Goal: Task Accomplishment & Management: Complete application form

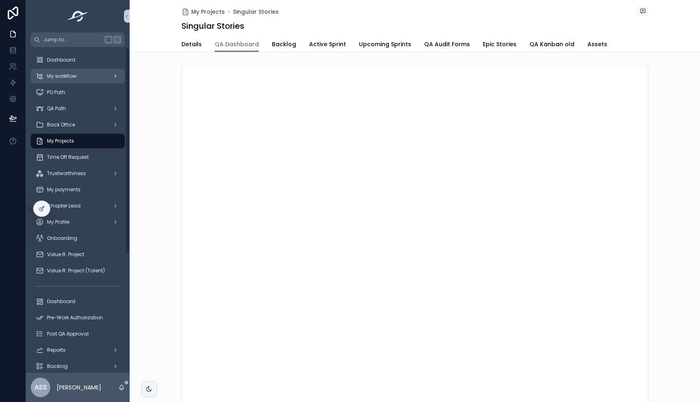
click at [74, 75] on span "My workflow" at bounding box center [62, 76] width 30 height 6
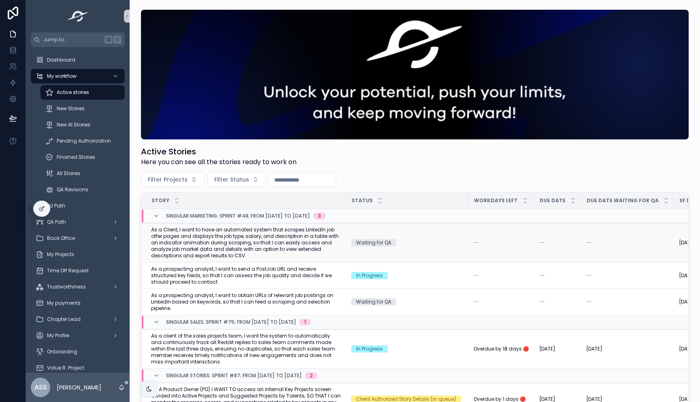
click at [243, 240] on span "As a Client, I want to have an automated system that scrapes LinkedIn job offer…" at bounding box center [246, 243] width 191 height 32
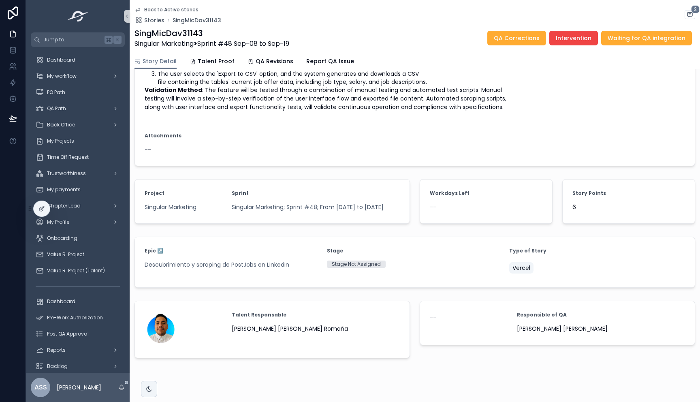
scroll to position [304, 0]
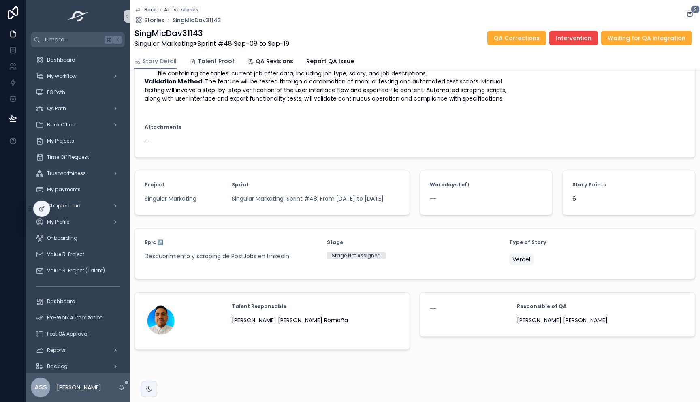
click at [210, 56] on link "Talent Proof" at bounding box center [212, 62] width 45 height 16
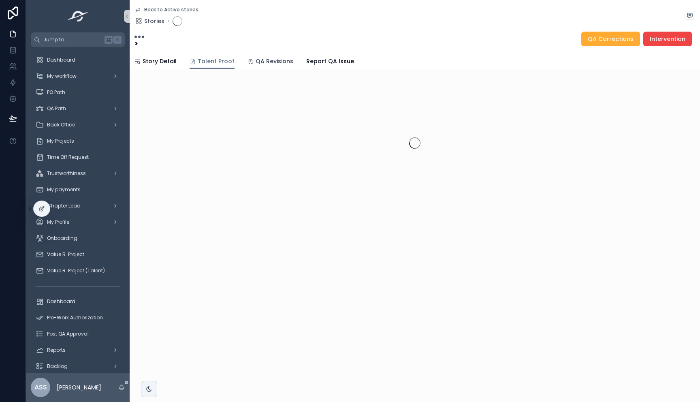
click at [274, 60] on span "QA Revisions" at bounding box center [275, 61] width 38 height 8
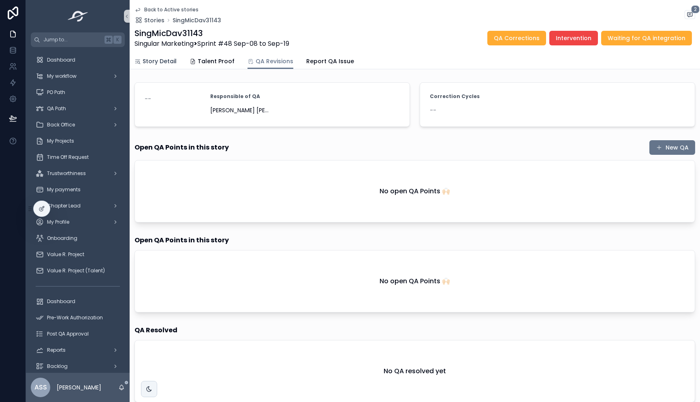
click at [156, 56] on link "Story Detail" at bounding box center [156, 62] width 42 height 16
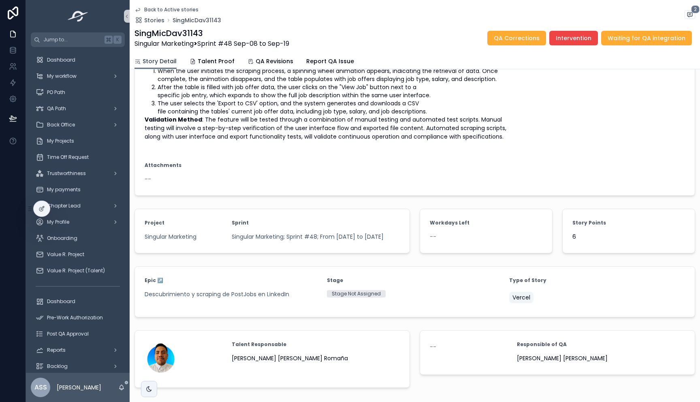
scroll to position [218, 0]
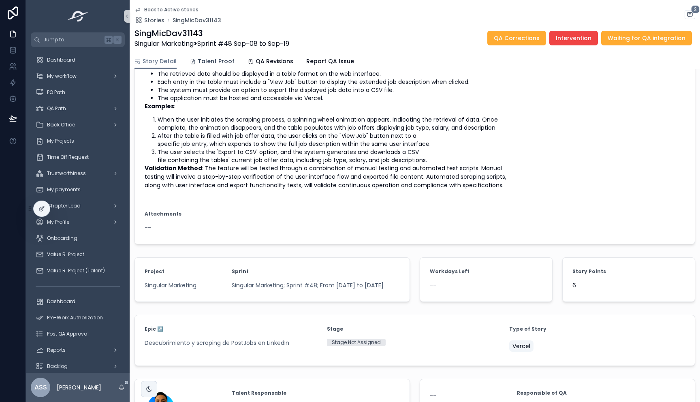
click at [217, 62] on span "Talent Proof" at bounding box center [216, 61] width 37 height 8
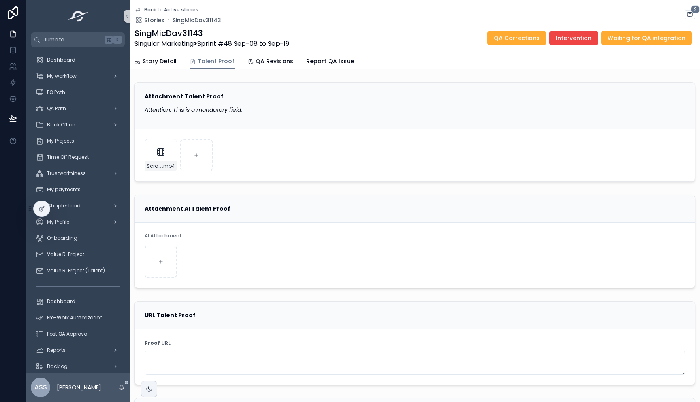
click at [140, 9] on icon "scrollable content" at bounding box center [138, 9] width 6 height 6
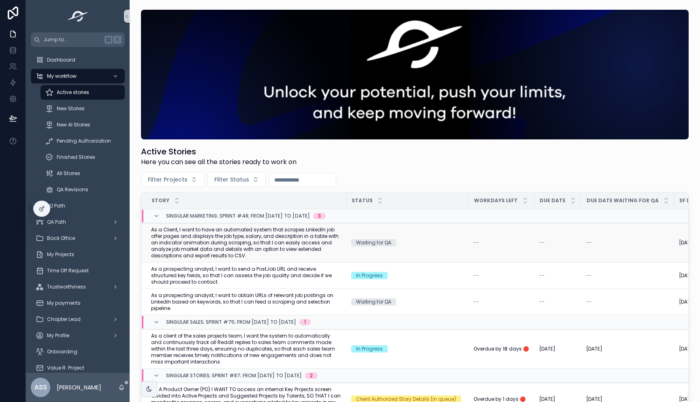
click at [246, 238] on span "As a Client, I want to have an automated system that scrapes LinkedIn job offer…" at bounding box center [246, 243] width 191 height 32
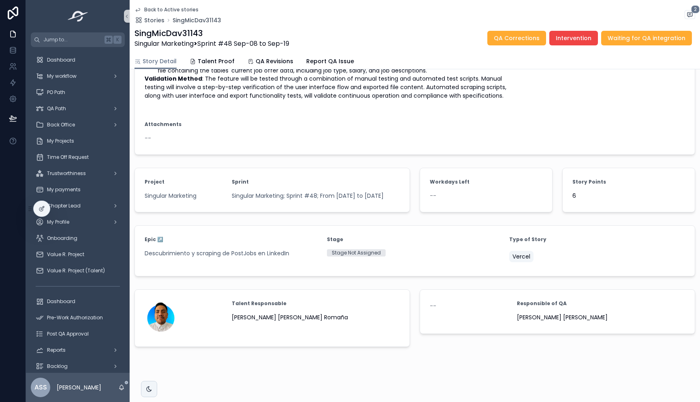
scroll to position [143, 0]
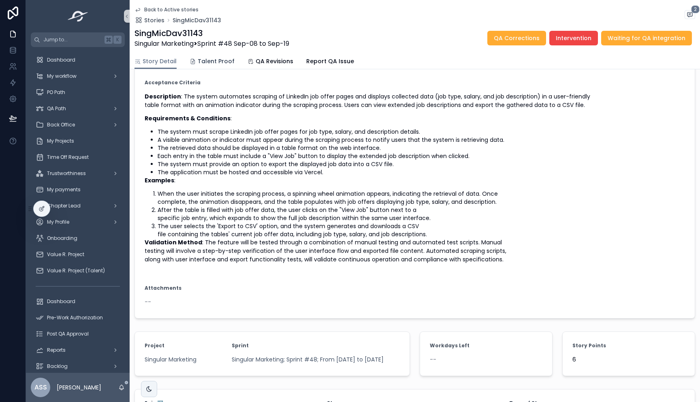
click at [212, 65] on link "Talent Proof" at bounding box center [212, 62] width 45 height 16
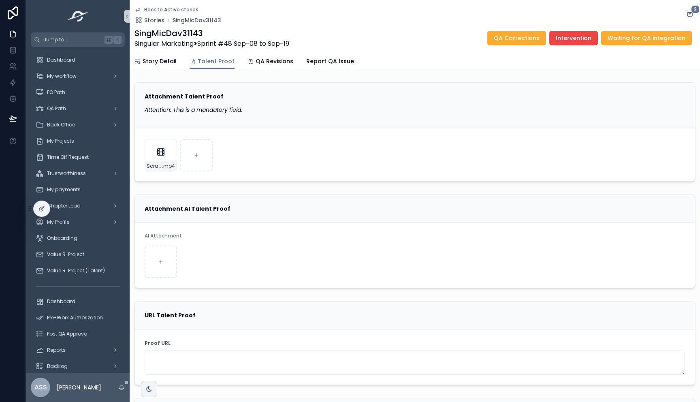
click at [139, 7] on icon "scrollable content" at bounding box center [138, 9] width 6 height 6
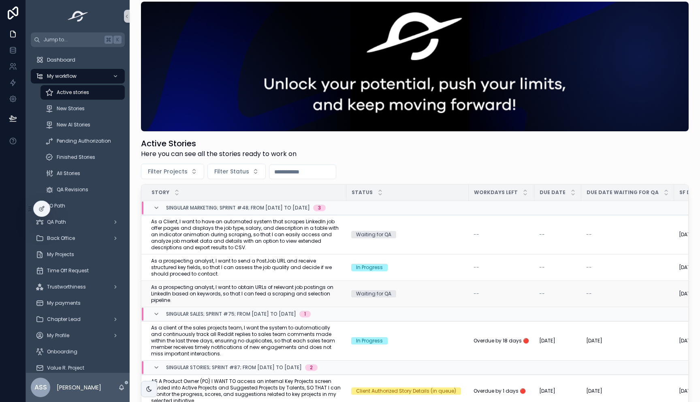
scroll to position [12, 0]
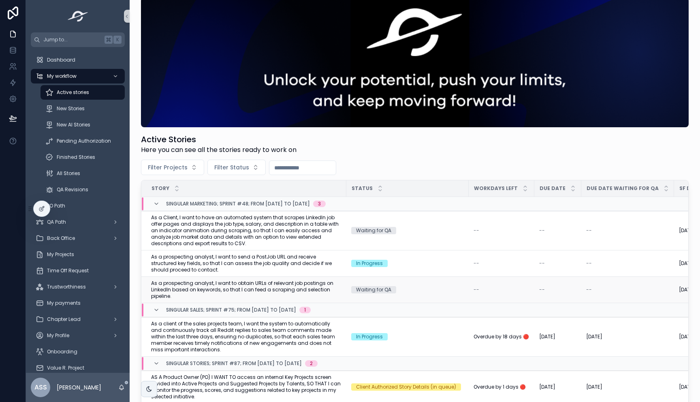
click at [250, 288] on span "As a prospecting analyst, I want to obtain URLs of relevant job postings on Lin…" at bounding box center [246, 289] width 191 height 19
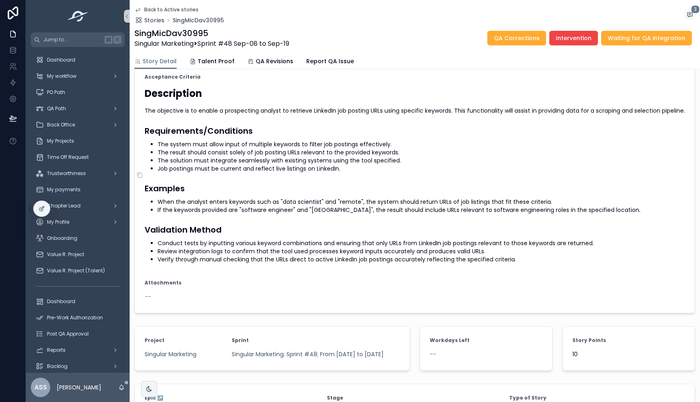
scroll to position [236, 0]
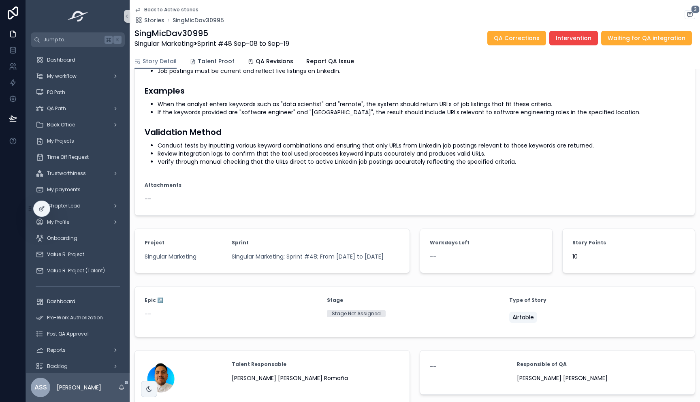
click at [226, 60] on span "Talent Proof" at bounding box center [216, 61] width 37 height 8
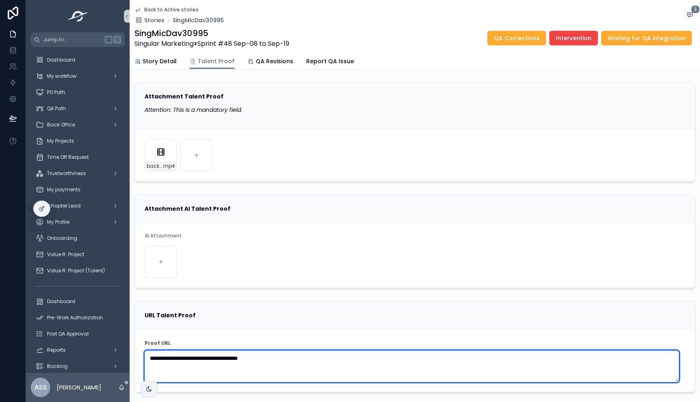
drag, startPoint x: 282, startPoint y: 362, endPoint x: 151, endPoint y: 354, distance: 131.1
click at [151, 354] on textarea "**********" at bounding box center [412, 367] width 535 height 32
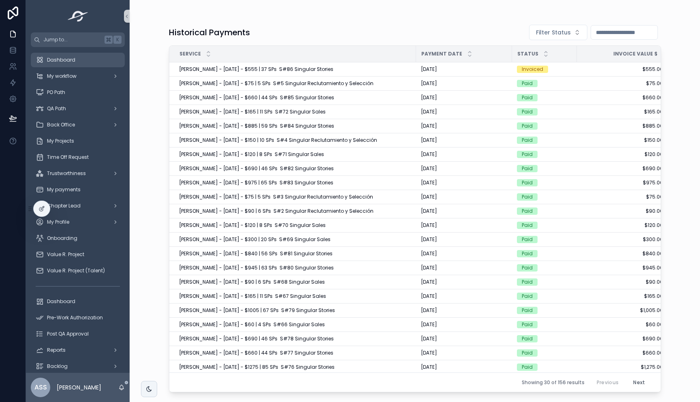
scroll to position [0, 13]
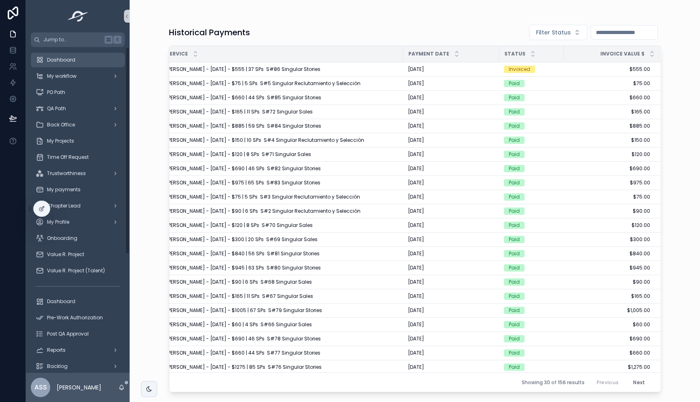
click at [61, 58] on span "Dashboard" at bounding box center [61, 60] width 28 height 6
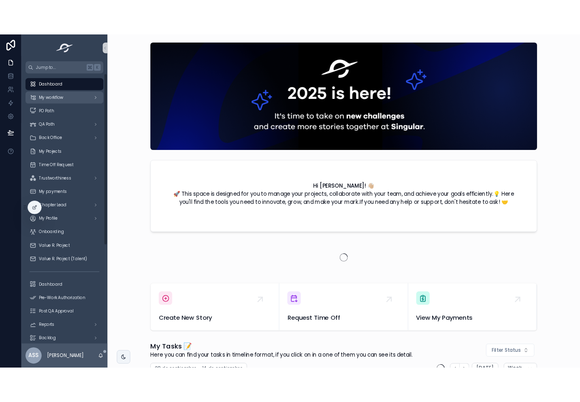
scroll to position [0, 608]
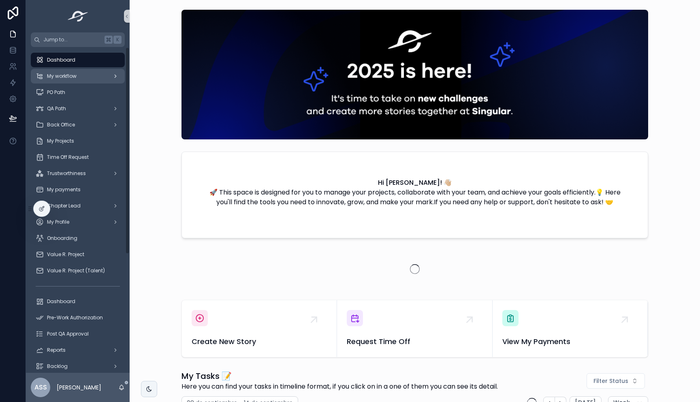
click at [71, 79] on span "My workflow" at bounding box center [62, 76] width 30 height 6
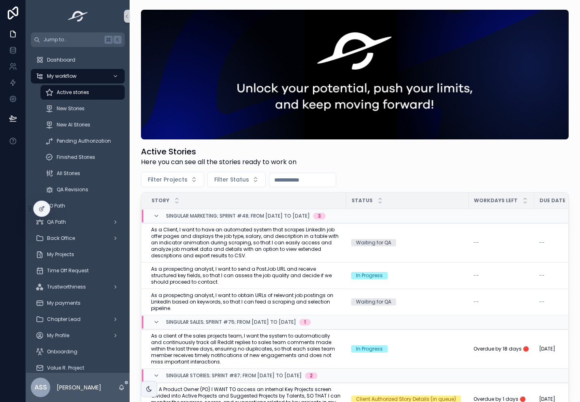
scroll to position [43, 0]
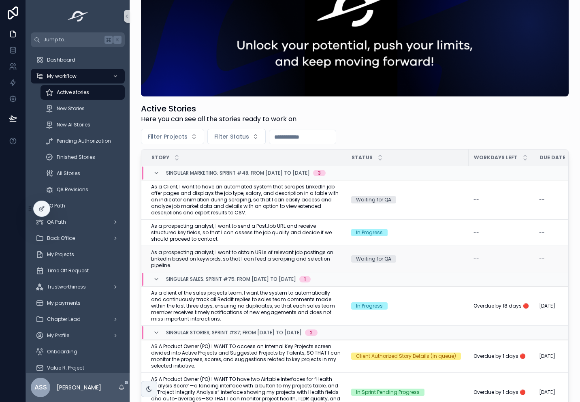
click at [242, 261] on span "As a prospecting analyst, I want to obtain URLs of relevant job postings on Lin…" at bounding box center [246, 258] width 191 height 19
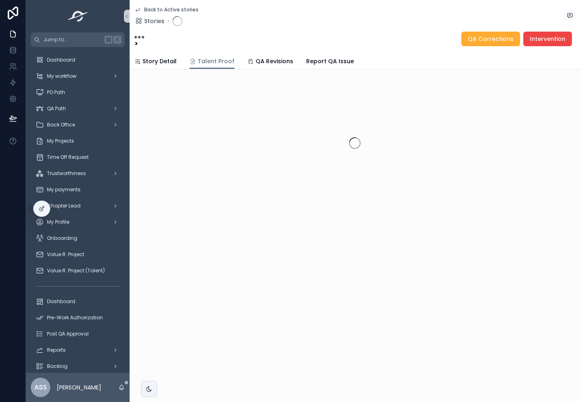
click at [212, 62] on span "Talent Proof" at bounding box center [216, 61] width 37 height 8
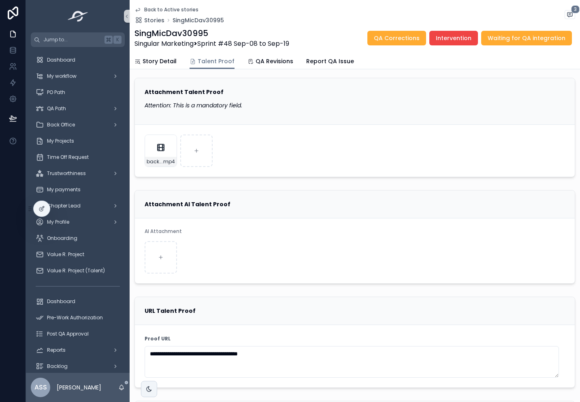
scroll to position [4, 0]
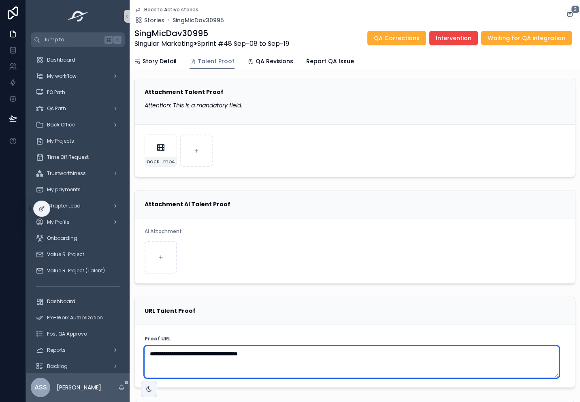
click at [287, 352] on textarea "**********" at bounding box center [352, 362] width 415 height 32
drag, startPoint x: 289, startPoint y: 355, endPoint x: 118, endPoint y: 348, distance: 170.8
click at [118, 348] on div "**********" at bounding box center [303, 201] width 555 height 402
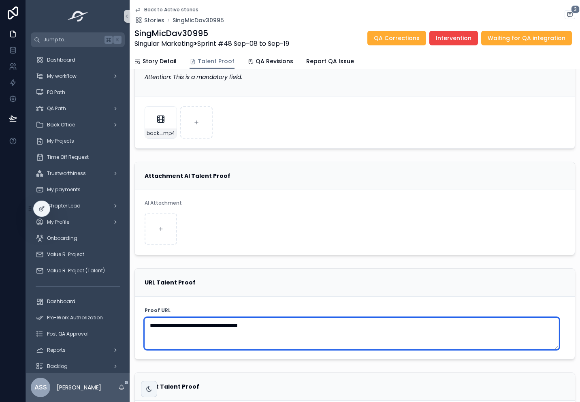
scroll to position [51, 0]
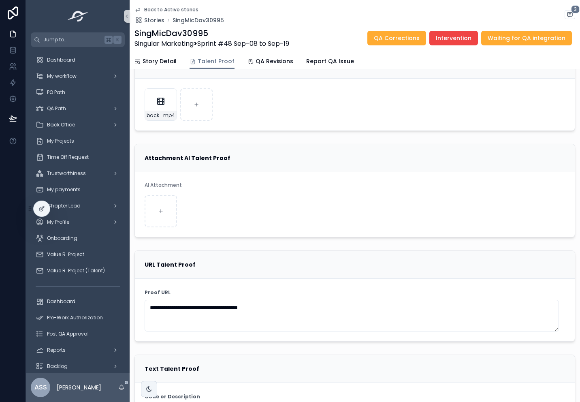
click at [140, 6] on div "Back to Active stories Stories SingMicDav30995 3 SingMicDav30995 Singular Marke…" at bounding box center [355, 27] width 441 height 54
click at [139, 9] on icon "scrollable content" at bounding box center [138, 10] width 4 height 3
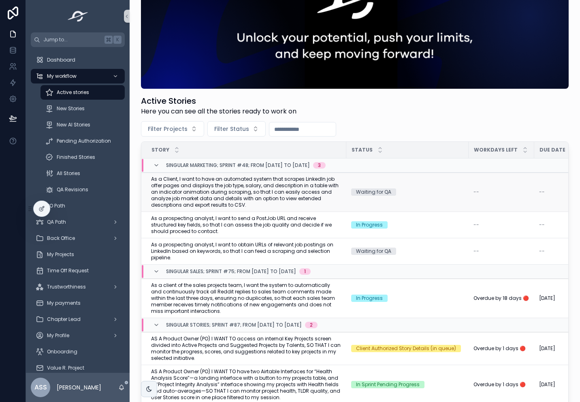
click at [246, 195] on span "As a Client, I want to have an automated system that scrapes LinkedIn job offer…" at bounding box center [246, 192] width 191 height 32
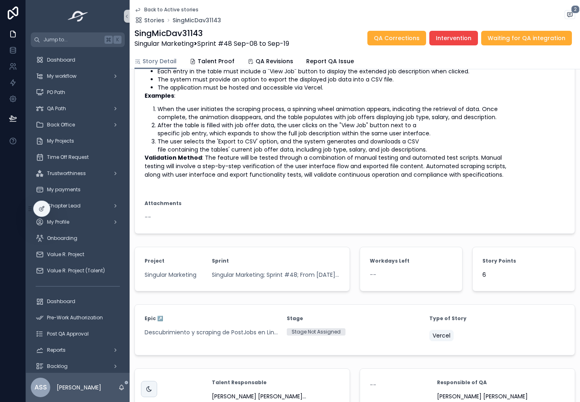
scroll to position [246, 0]
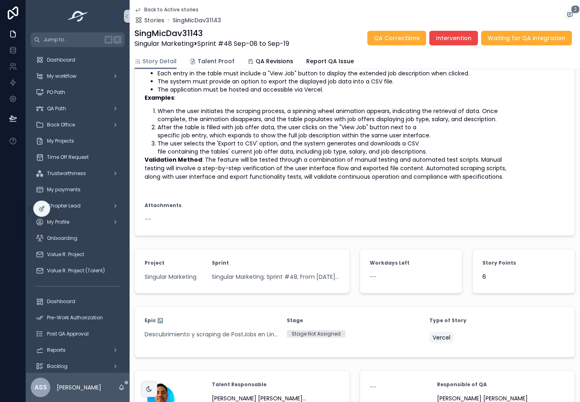
click at [217, 56] on link "Talent Proof" at bounding box center [212, 62] width 45 height 16
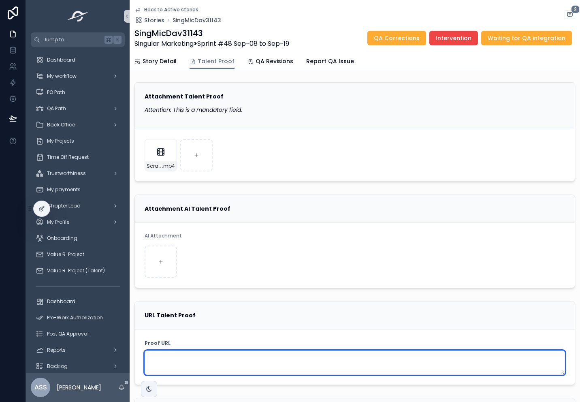
click at [196, 363] on textarea "scrollable content" at bounding box center [355, 363] width 421 height 24
paste textarea "**********"
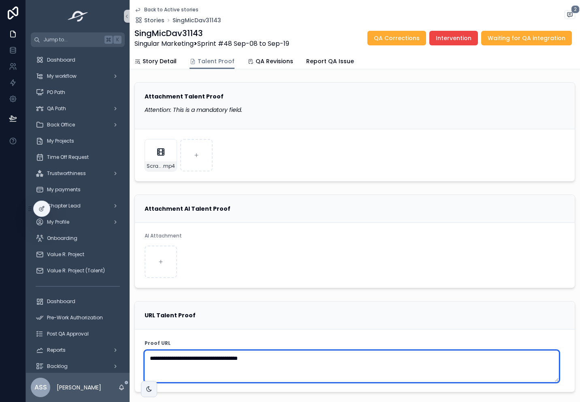
type textarea "**********"
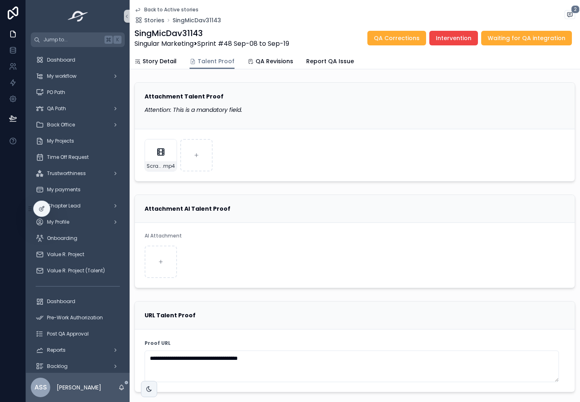
click at [231, 311] on div "URL Talent Proof" at bounding box center [355, 315] width 421 height 8
click at [141, 8] on icon "scrollable content" at bounding box center [138, 9] width 6 height 6
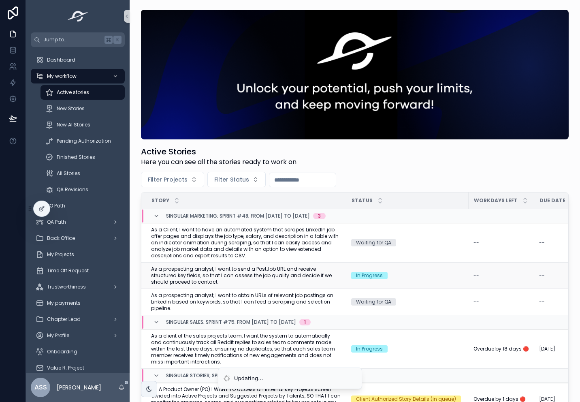
scroll to position [2, 0]
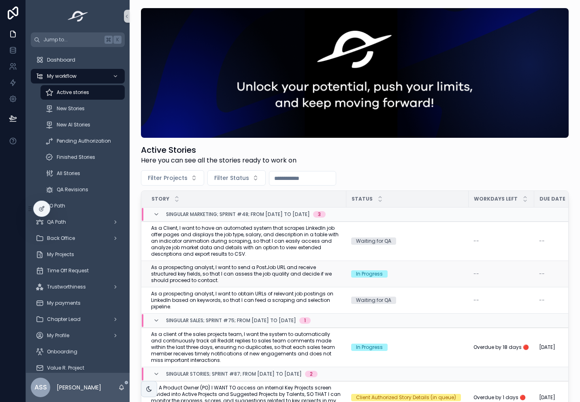
click at [220, 273] on span "As a prospecting analyst, I want to send a PostJob URL and receive structured k…" at bounding box center [246, 273] width 191 height 19
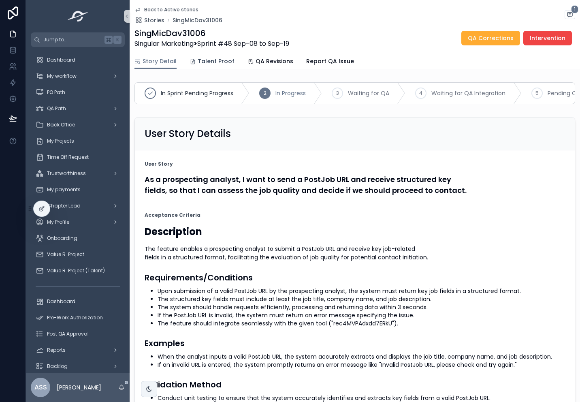
click at [205, 59] on span "Talent Proof" at bounding box center [216, 61] width 37 height 8
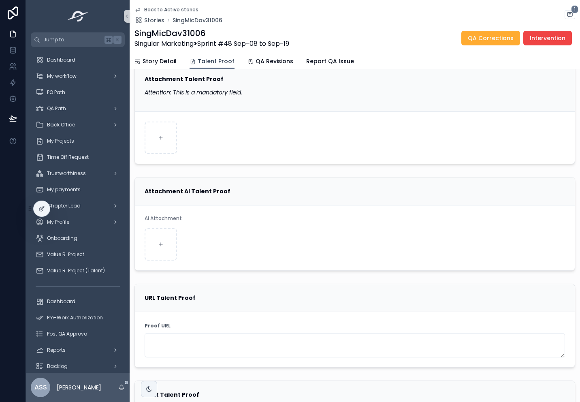
scroll to position [19, 0]
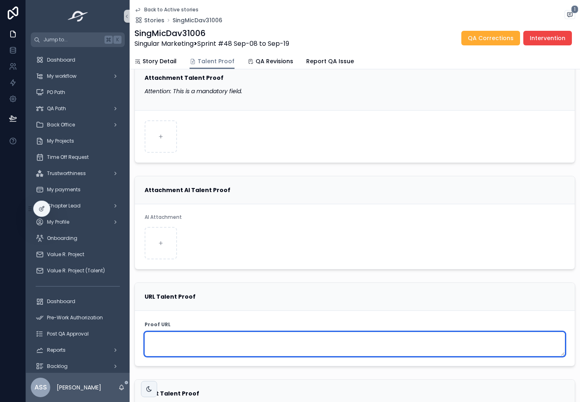
drag, startPoint x: 182, startPoint y: 340, endPoint x: 185, endPoint y: 334, distance: 6.5
click at [182, 340] on textarea "scrollable content" at bounding box center [355, 344] width 421 height 24
paste textarea "**********"
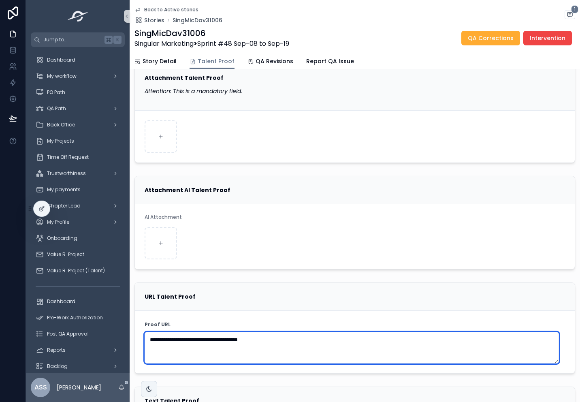
type textarea "**********"
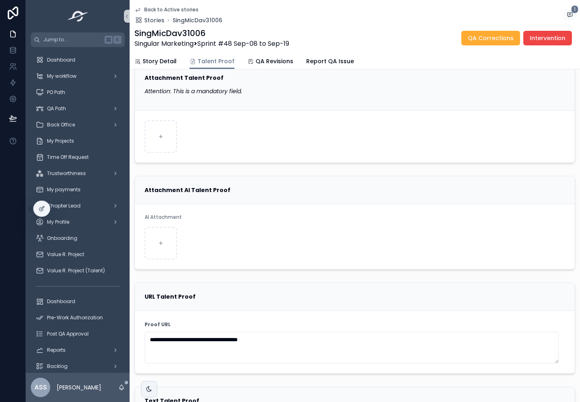
drag, startPoint x: 237, startPoint y: 173, endPoint x: 236, endPoint y: 210, distance: 37.3
click at [237, 173] on div "Attachment AI Talent Proof AI Attachment" at bounding box center [355, 223] width 451 height 100
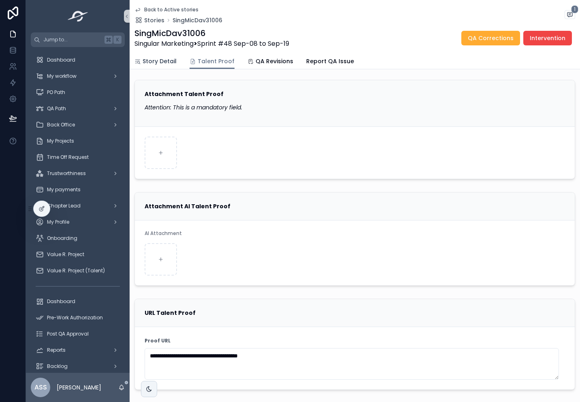
scroll to position [0, 0]
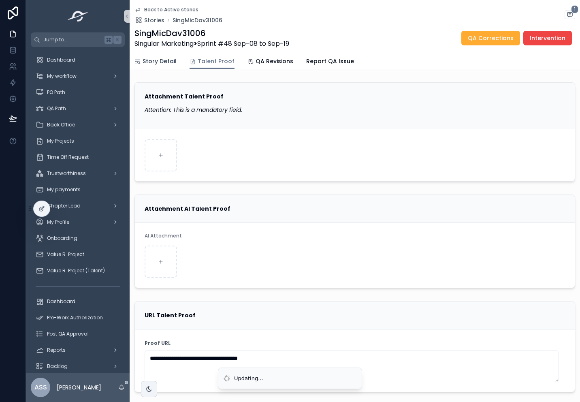
click at [160, 63] on span "Story Detail" at bounding box center [160, 61] width 34 height 8
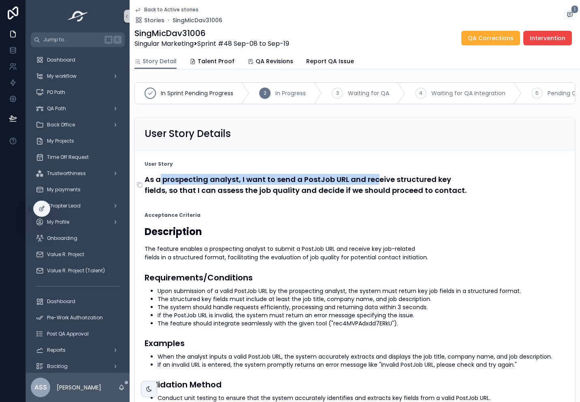
drag, startPoint x: 160, startPoint y: 182, endPoint x: 377, endPoint y: 184, distance: 216.5
click at [377, 184] on h4 "As a prospecting analyst, I want to send a PostJob URL and receive structured k…" at bounding box center [355, 185] width 421 height 22
click at [138, 8] on icon "scrollable content" at bounding box center [138, 9] width 6 height 6
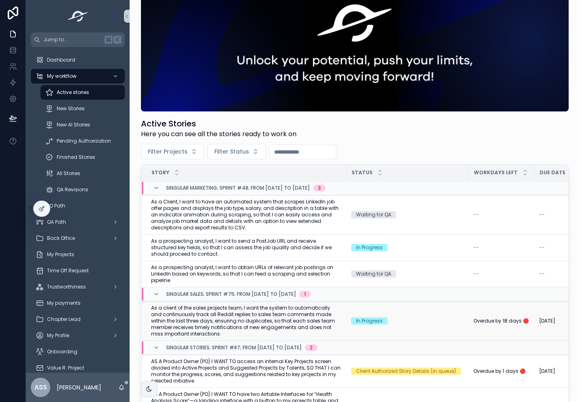
scroll to position [33, 0]
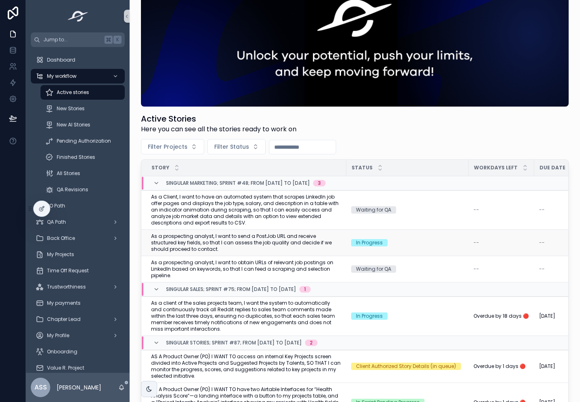
click at [255, 240] on span "As a prospecting analyst, I want to send a PostJob URL and receive structured k…" at bounding box center [246, 242] width 191 height 19
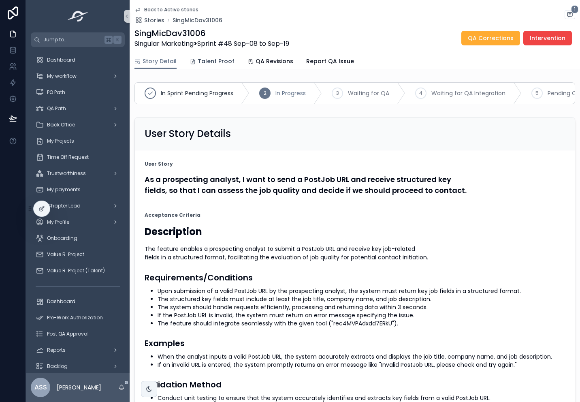
click at [218, 60] on span "Talent Proof" at bounding box center [216, 61] width 37 height 8
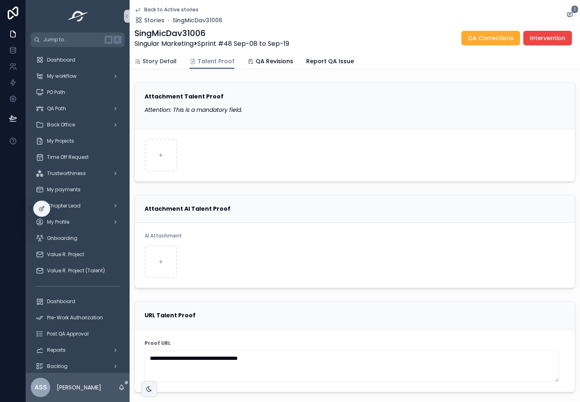
click at [152, 64] on span "Story Detail" at bounding box center [160, 61] width 34 height 8
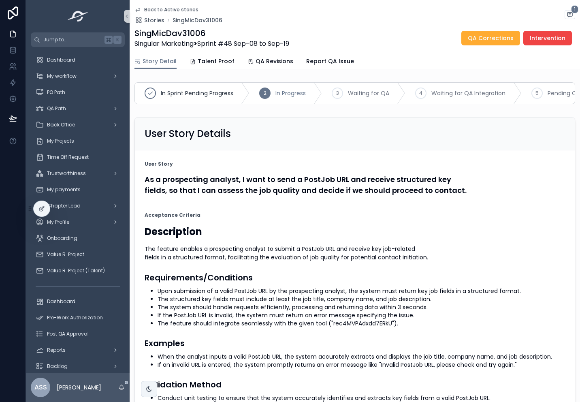
click at [138, 11] on icon "scrollable content" at bounding box center [138, 9] width 6 height 6
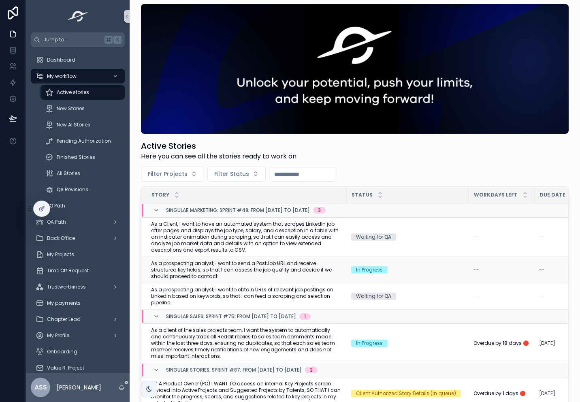
scroll to position [7, 0]
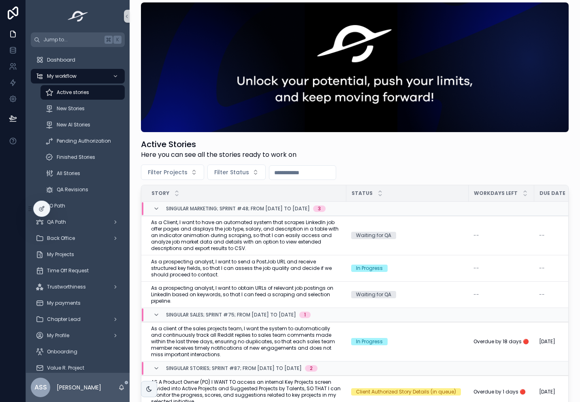
click at [291, 269] on span "As a prospecting analyst, I want to send a PostJob URL and receive structured k…" at bounding box center [246, 268] width 191 height 19
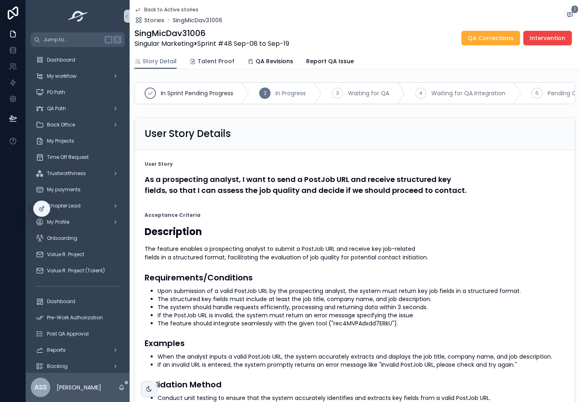
click at [219, 61] on span "Talent Proof" at bounding box center [216, 61] width 37 height 8
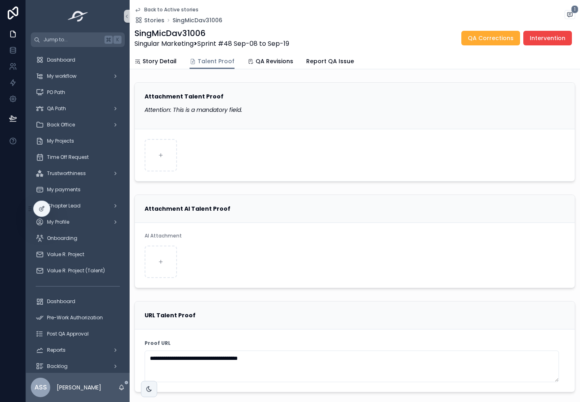
click at [138, 8] on icon "scrollable content" at bounding box center [138, 9] width 6 height 6
